Goal: Check status: Check status

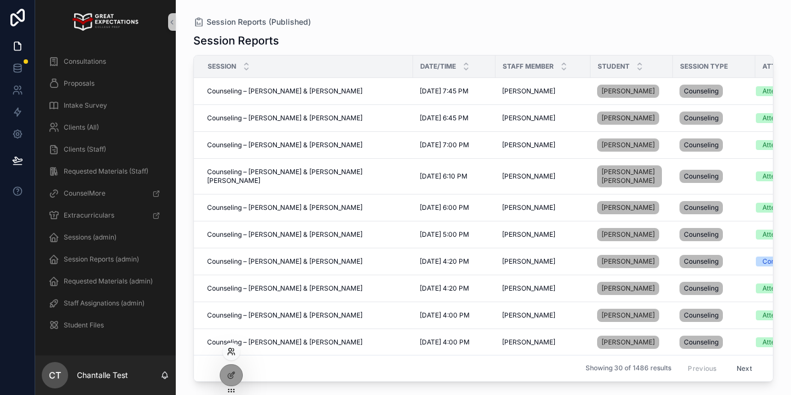
click at [234, 351] on icon at bounding box center [231, 351] width 9 height 9
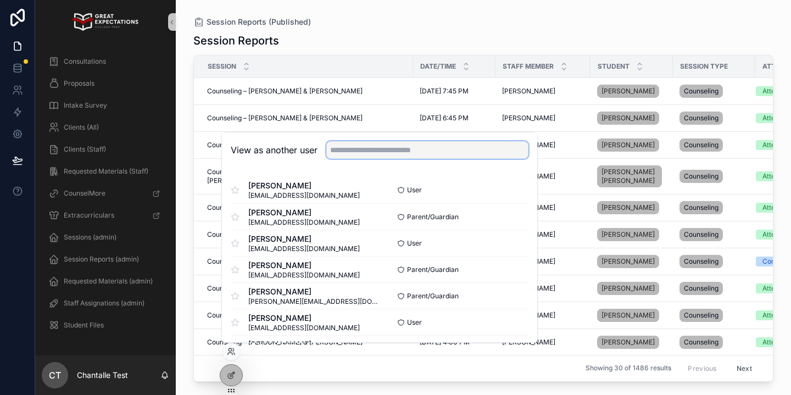
click at [374, 151] on input "text" at bounding box center [427, 150] width 202 height 18
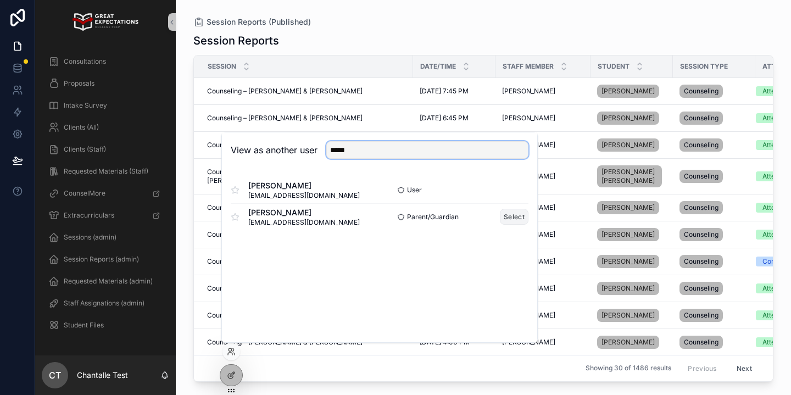
type input "*****"
click at [512, 217] on button "Select" at bounding box center [514, 217] width 29 height 16
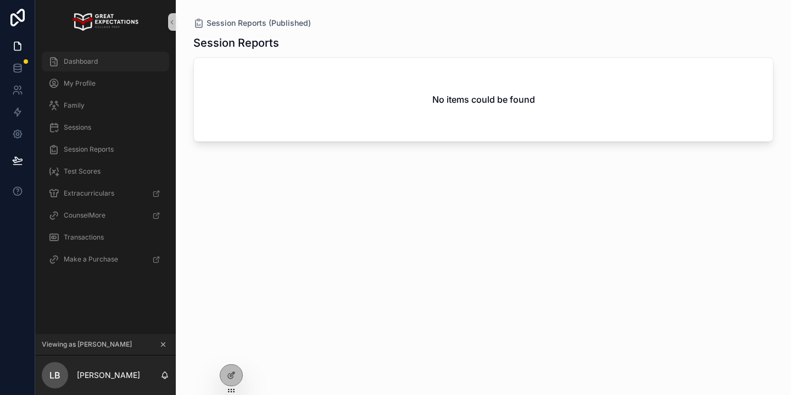
click at [100, 60] on div "Dashboard" at bounding box center [105, 62] width 114 height 18
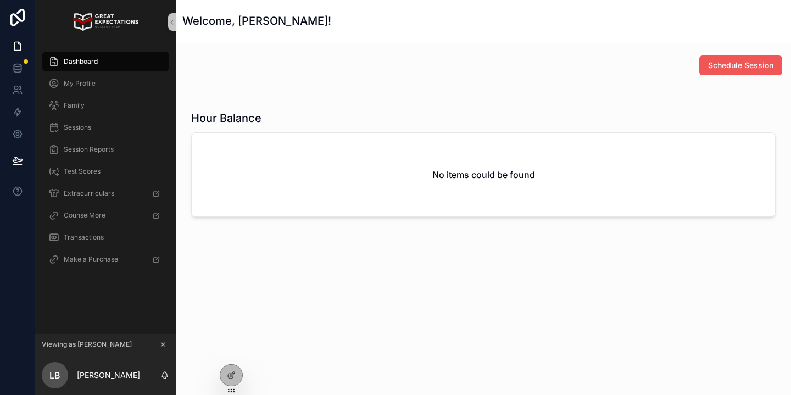
click at [721, 58] on button "Schedule Session" at bounding box center [740, 65] width 83 height 20
click at [142, 99] on div "Family" at bounding box center [105, 106] width 114 height 18
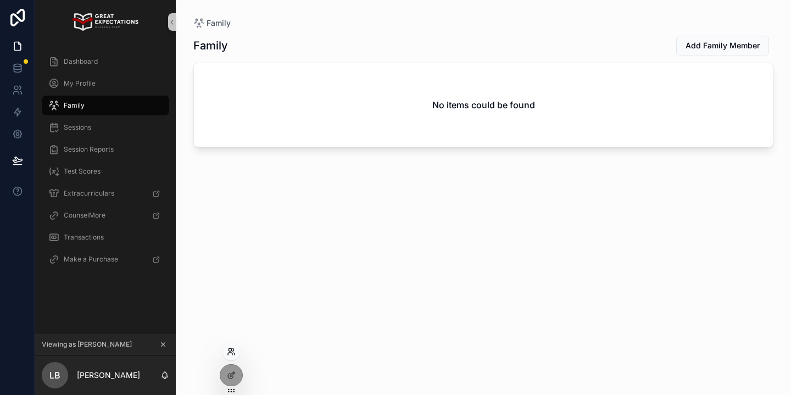
click at [230, 354] on icon at bounding box center [231, 351] width 9 height 9
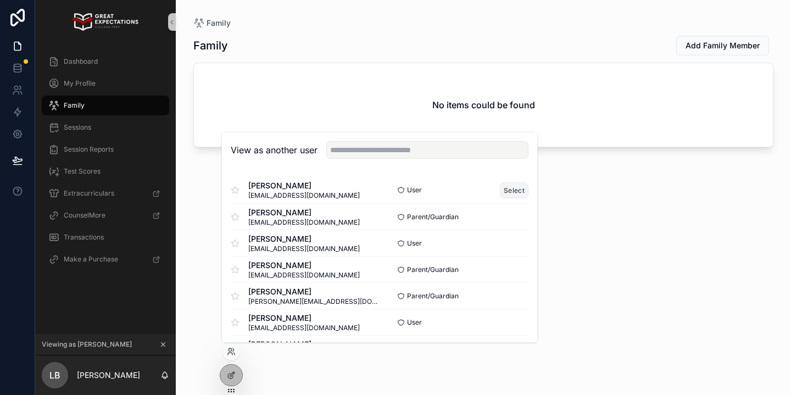
click at [523, 189] on button "Select" at bounding box center [514, 190] width 29 height 16
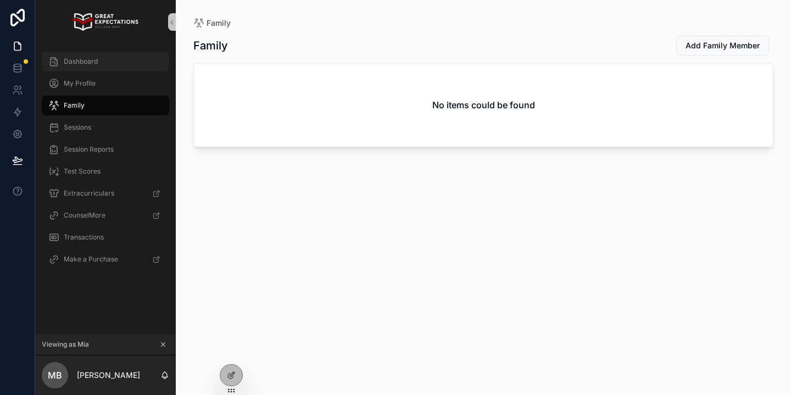
click at [128, 60] on div "Dashboard" at bounding box center [105, 62] width 114 height 18
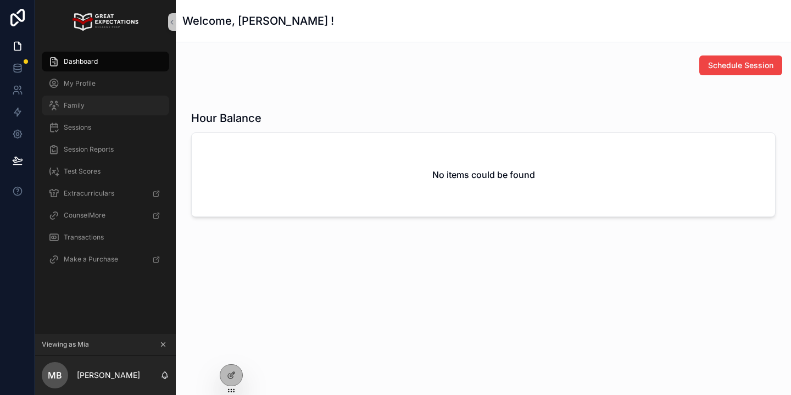
click at [147, 107] on div "Family" at bounding box center [105, 106] width 114 height 18
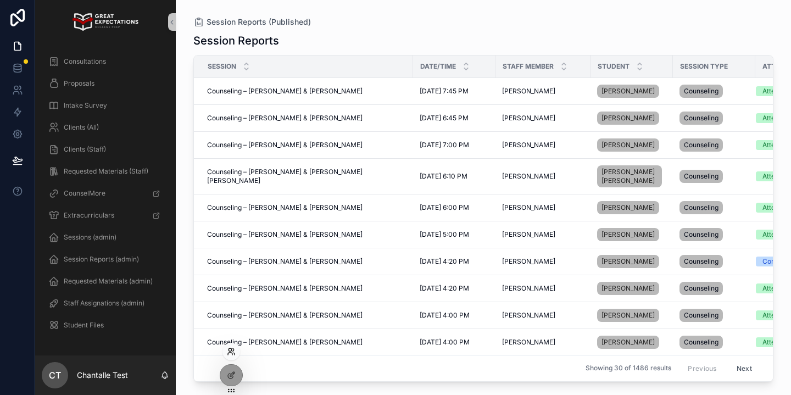
click at [228, 351] on icon at bounding box center [231, 351] width 9 height 9
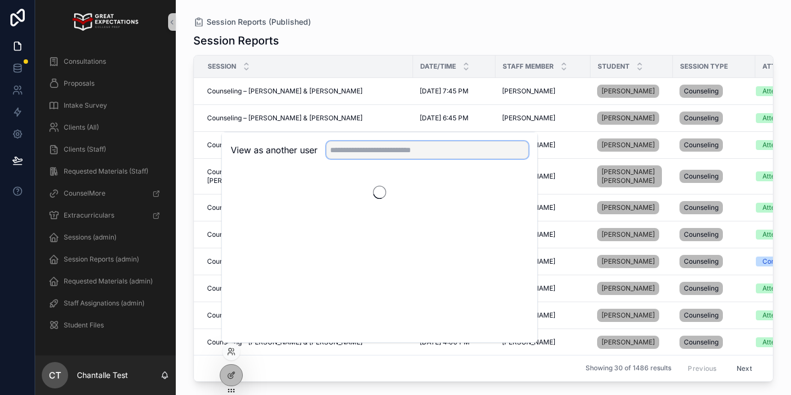
click at [365, 153] on input "text" at bounding box center [427, 150] width 202 height 18
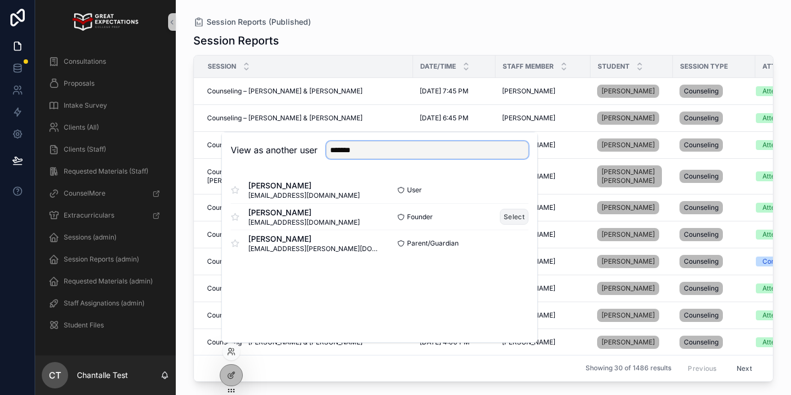
type input "*******"
click at [506, 215] on button "Select" at bounding box center [514, 217] width 29 height 16
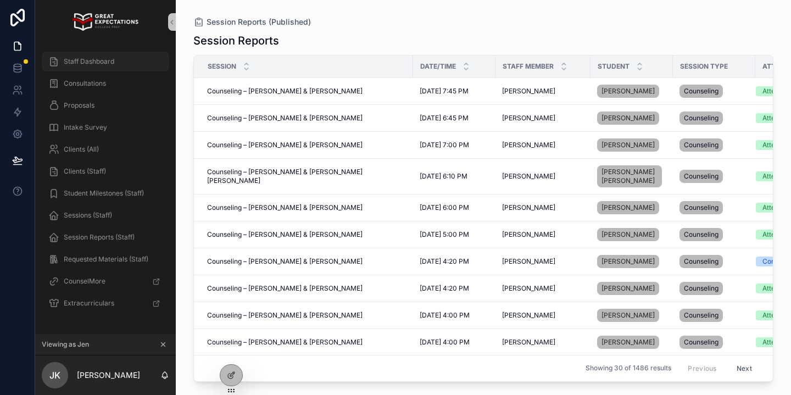
click at [118, 57] on div "Staff Dashboard" at bounding box center [105, 62] width 114 height 18
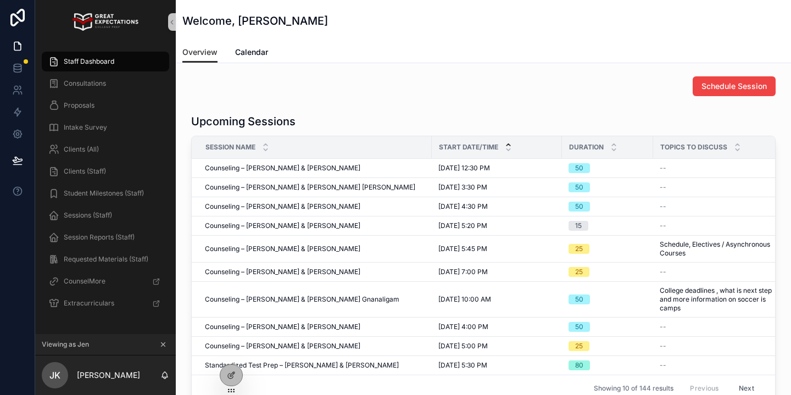
scroll to position [240, 0]
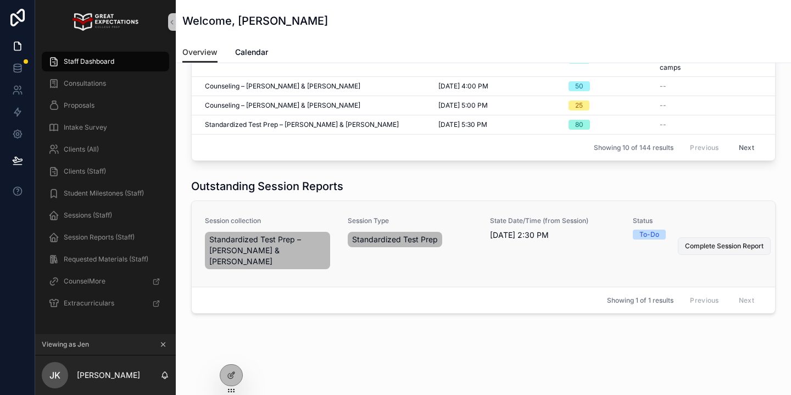
click at [703, 237] on button "Complete Session Report" at bounding box center [724, 246] width 93 height 18
click at [164, 346] on icon "scrollable content" at bounding box center [163, 345] width 4 height 4
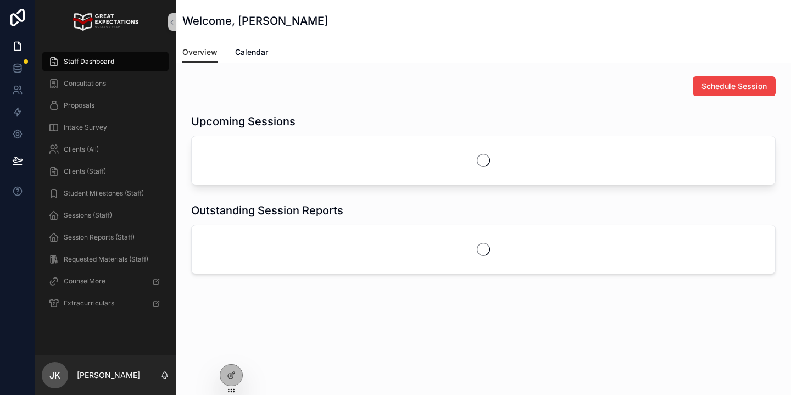
scroll to position [0, 0]
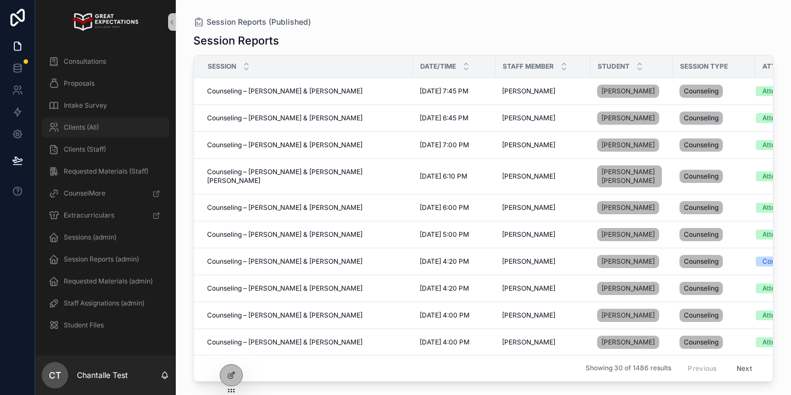
click at [118, 135] on div "Clients (All)" at bounding box center [105, 128] width 114 height 18
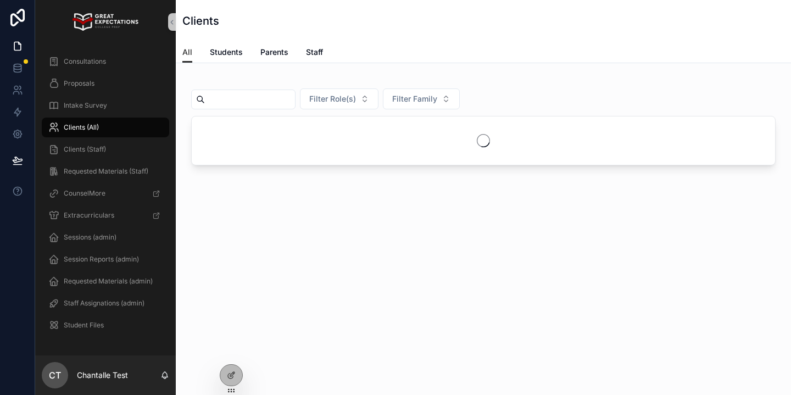
click at [234, 94] on input "scrollable content" at bounding box center [250, 99] width 90 height 15
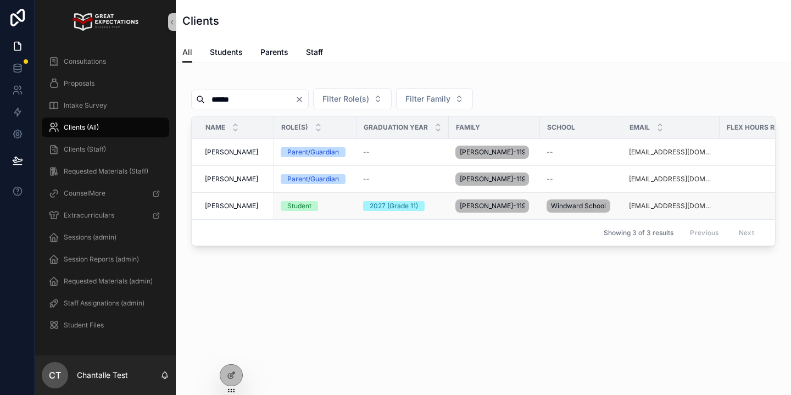
type input "******"
click at [226, 208] on span "[PERSON_NAME]" at bounding box center [231, 206] width 53 height 9
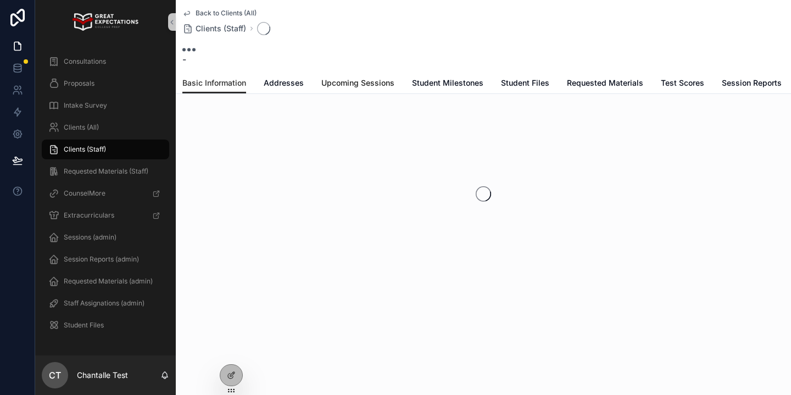
click at [347, 88] on link "Upcoming Sessions" at bounding box center [357, 84] width 73 height 22
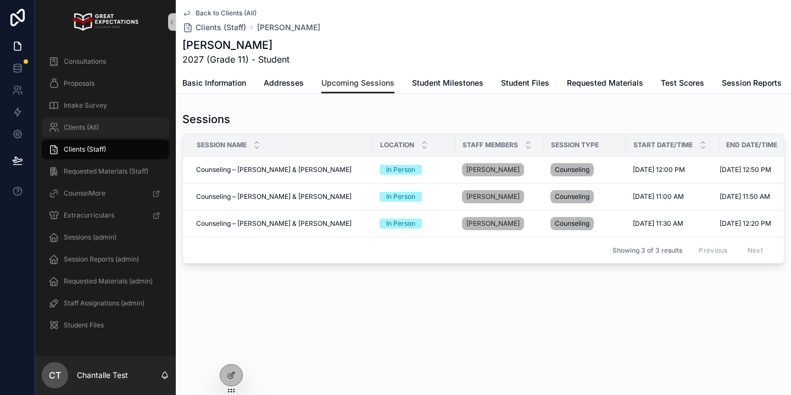
click at [90, 121] on div "Clients (All)" at bounding box center [105, 128] width 114 height 18
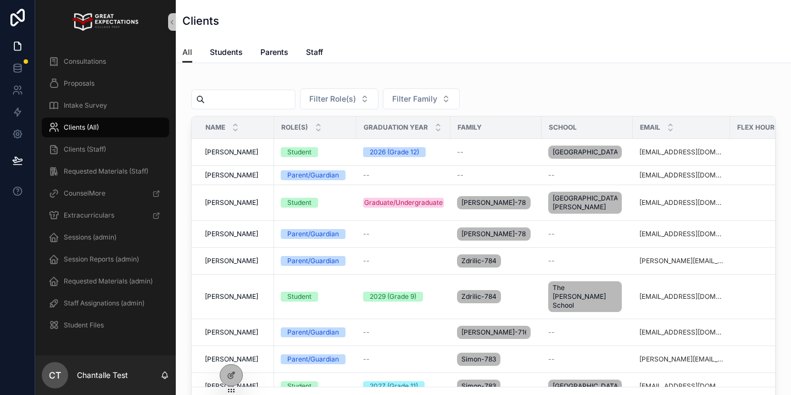
click at [261, 96] on input "scrollable content" at bounding box center [250, 99] width 90 height 15
type input "******"
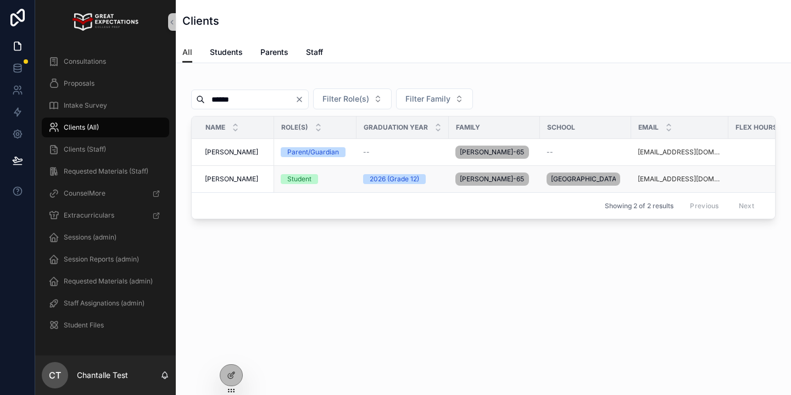
click at [222, 181] on span "[PERSON_NAME]" at bounding box center [231, 179] width 53 height 9
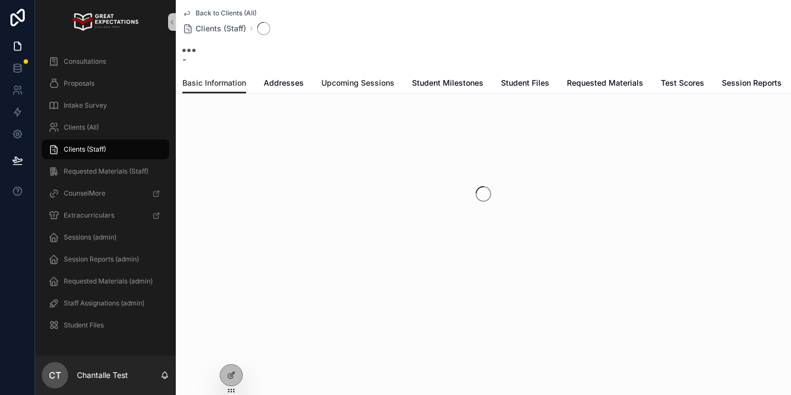
click at [349, 81] on span "Upcoming Sessions" at bounding box center [357, 82] width 73 height 11
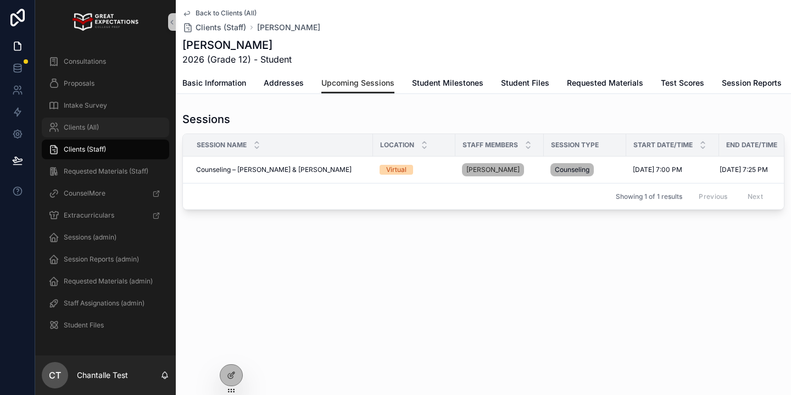
click at [142, 125] on div "Clients (All)" at bounding box center [105, 128] width 114 height 18
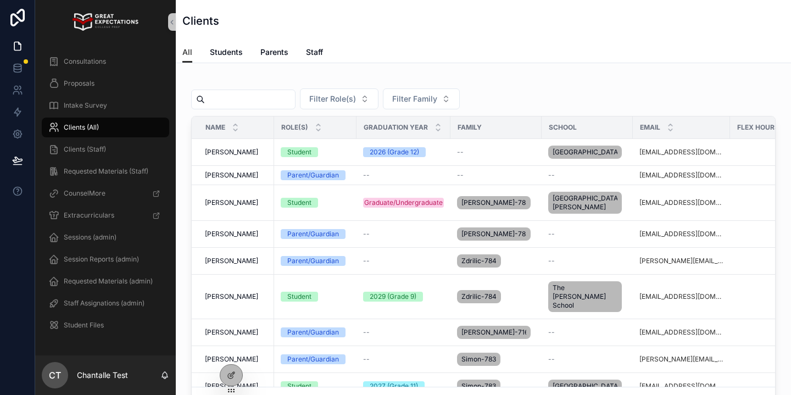
click at [249, 96] on input "scrollable content" at bounding box center [250, 99] width 90 height 15
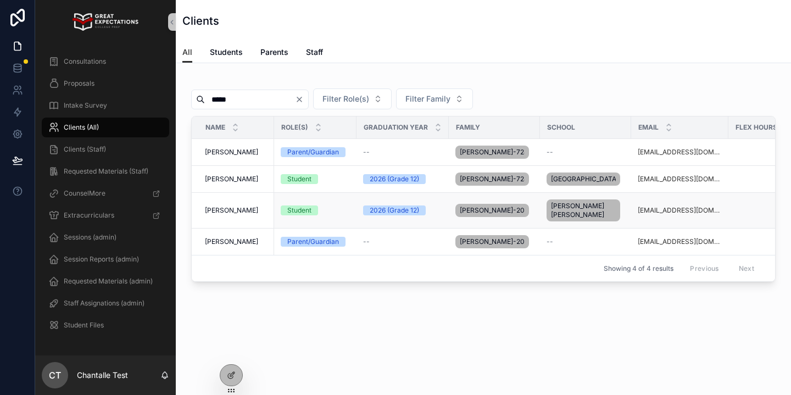
type input "*****"
click at [245, 214] on td "[PERSON_NAME] [PERSON_NAME]" at bounding box center [233, 211] width 82 height 36
click at [235, 215] on span "[PERSON_NAME]" at bounding box center [231, 210] width 53 height 9
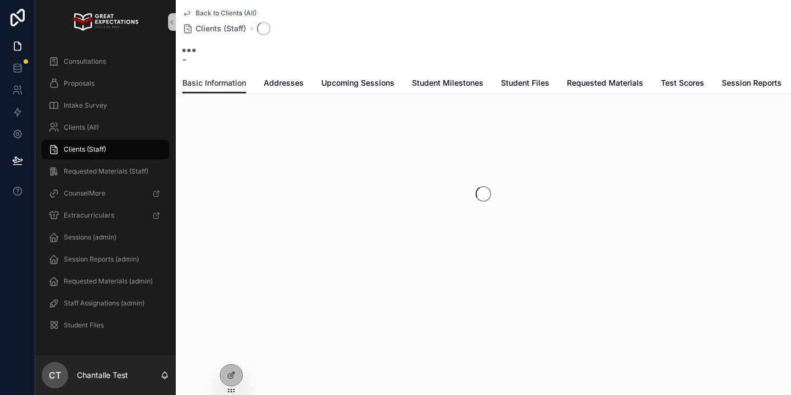
click at [348, 72] on div "Basic Information Addresses Upcoming Sessions Student Milestones Student Files …" at bounding box center [483, 82] width 602 height 21
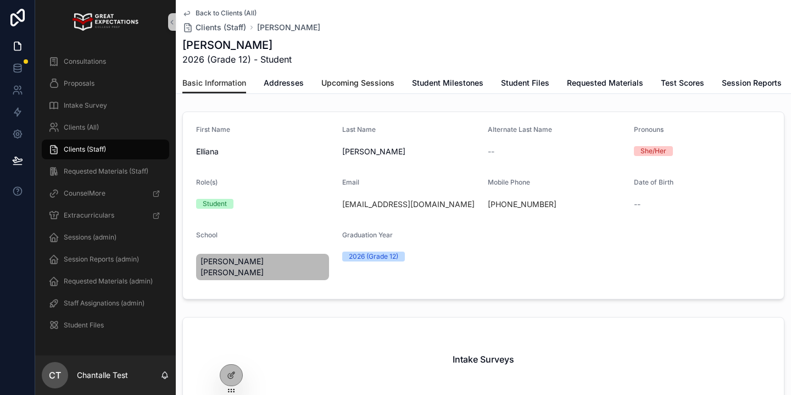
click at [365, 78] on span "Upcoming Sessions" at bounding box center [357, 82] width 73 height 11
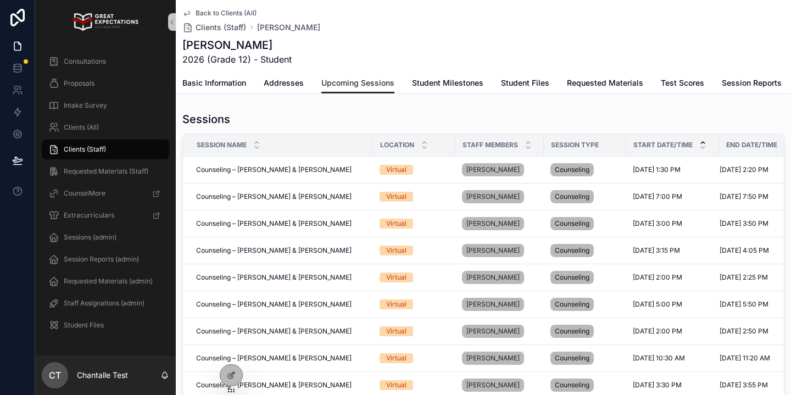
click at [703, 142] on icon "scrollable content" at bounding box center [703, 143] width 4 height 2
